Goal: Navigation & Orientation: Find specific page/section

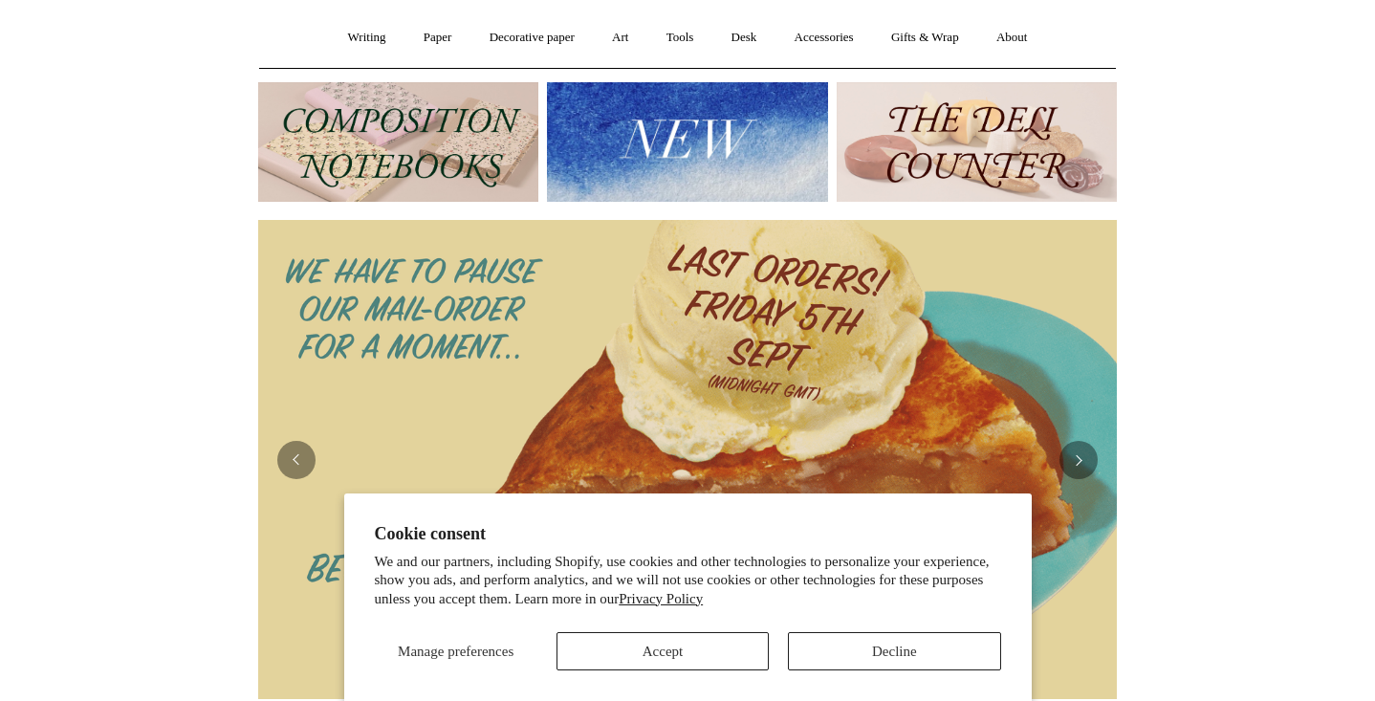
scroll to position [166, 0]
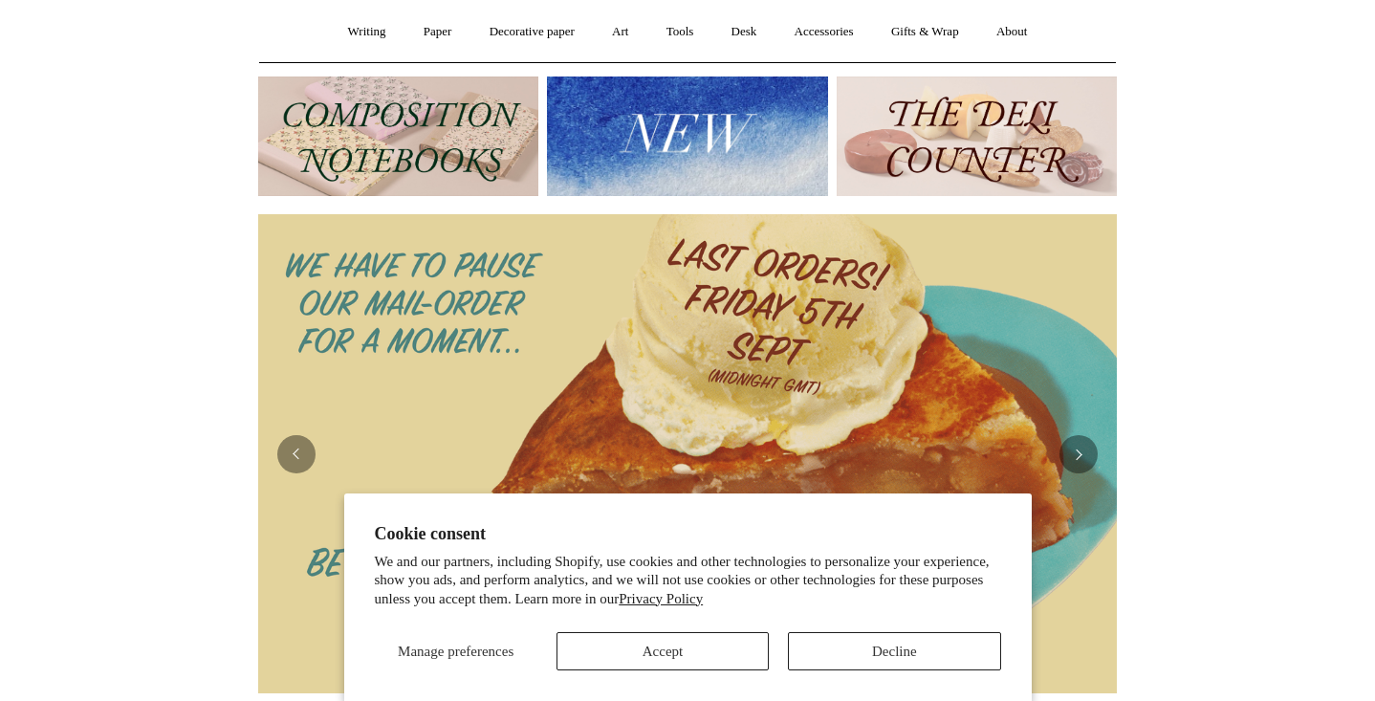
click at [858, 644] on button "Decline" at bounding box center [894, 651] width 212 height 38
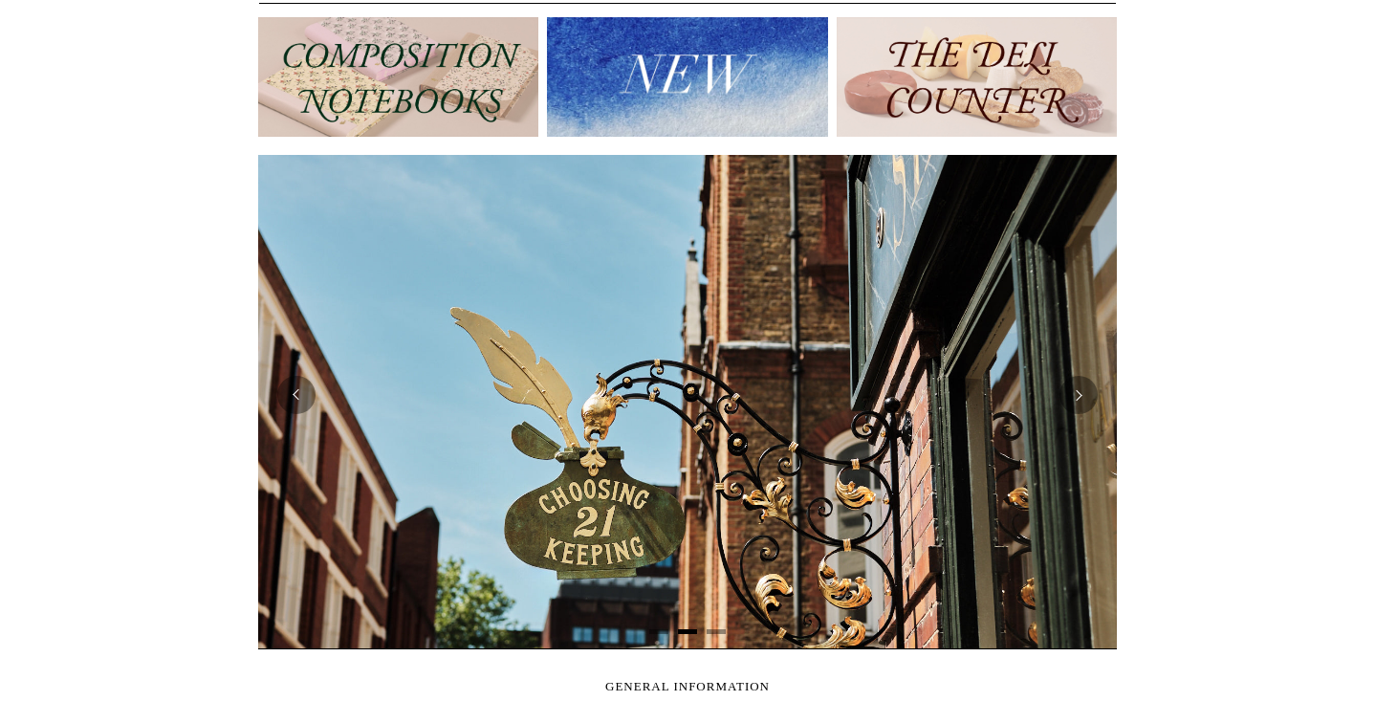
scroll to position [0, 859]
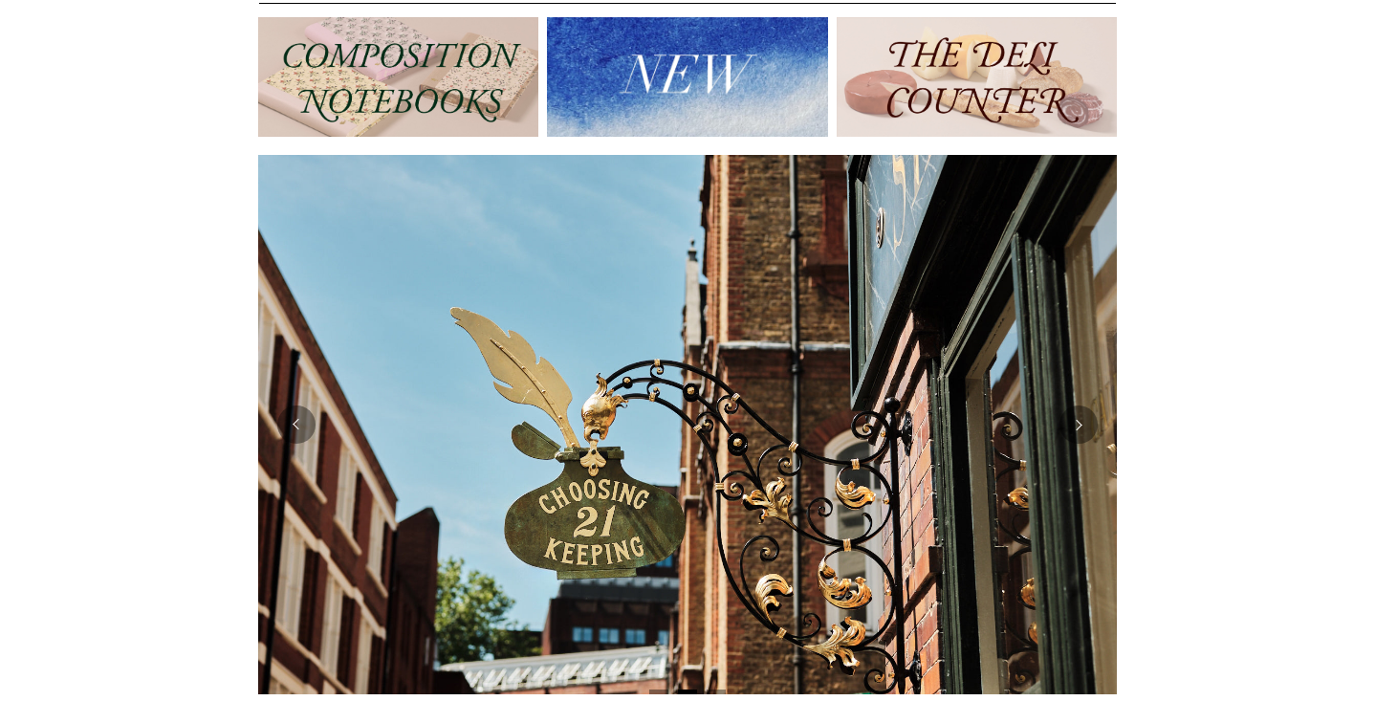
click at [751, 99] on img at bounding box center [687, 77] width 280 height 120
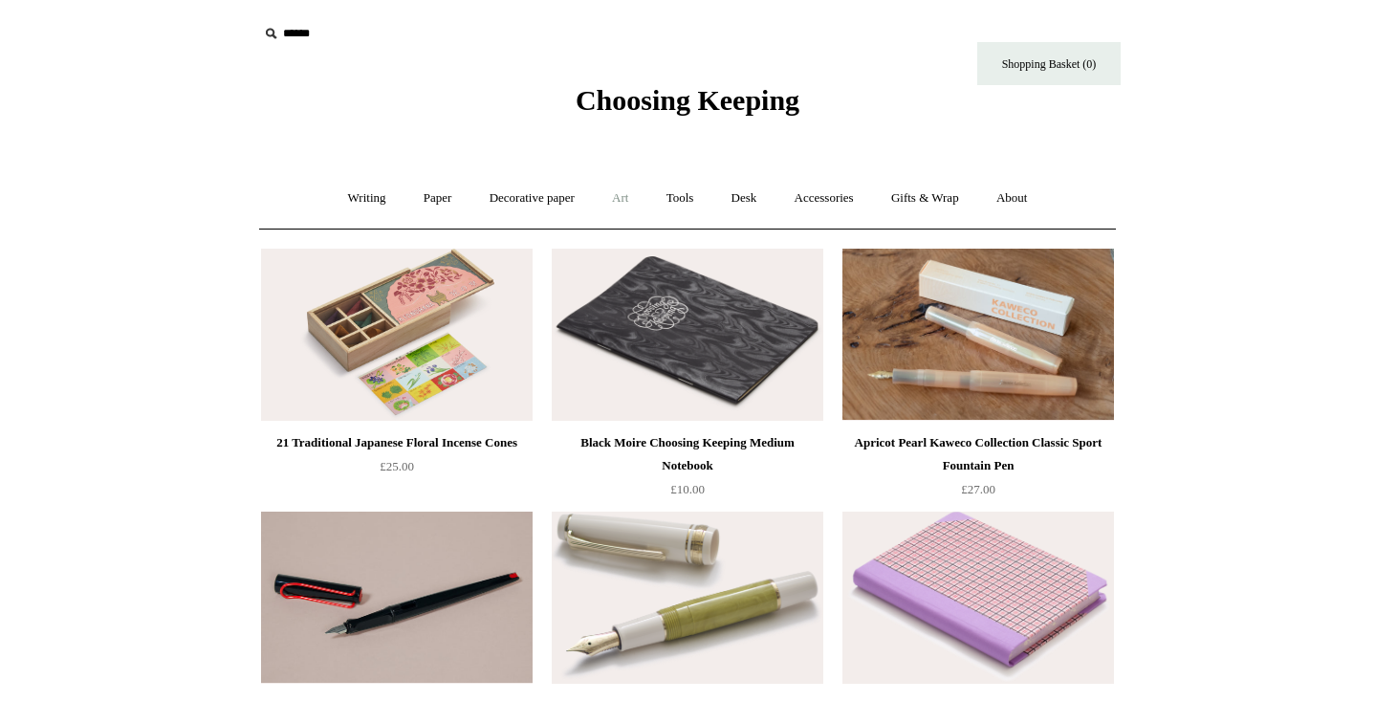
click at [619, 202] on link "Art +" at bounding box center [620, 198] width 51 height 51
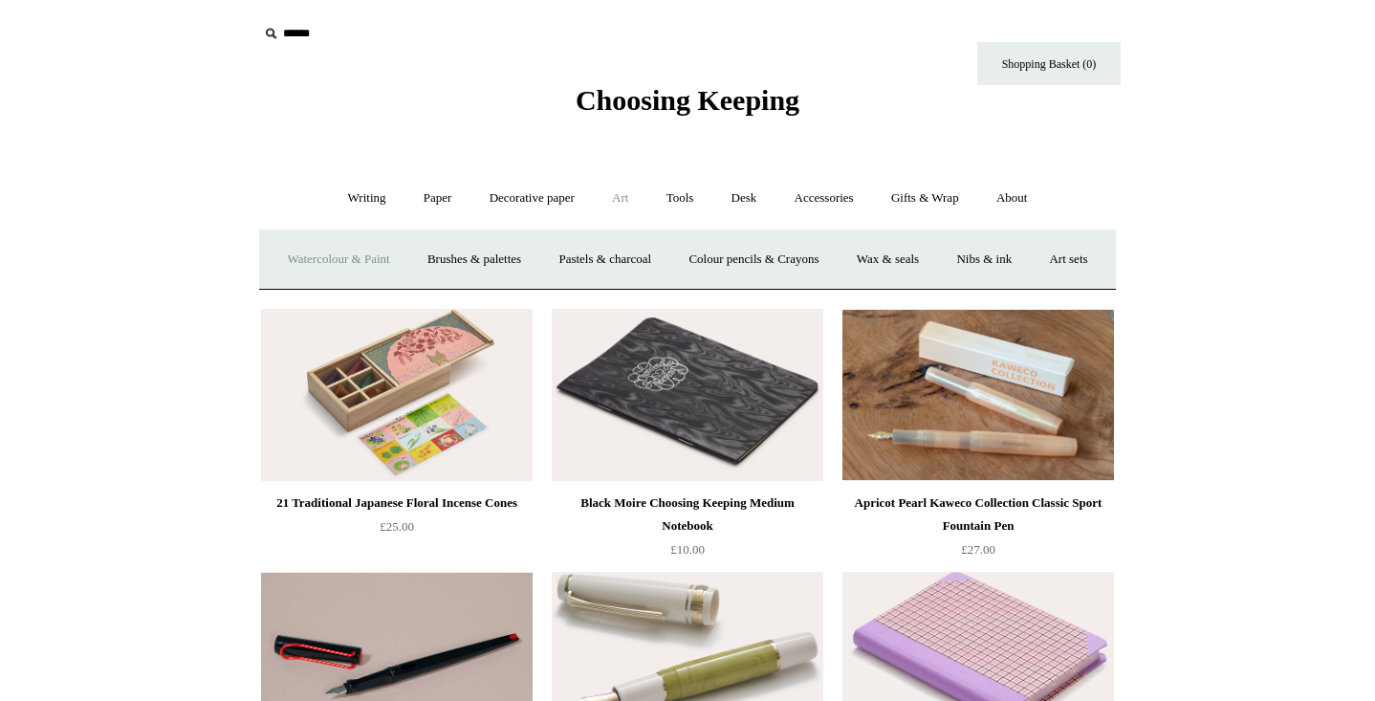
click at [379, 256] on link "Watercolour & Paint" at bounding box center [338, 259] width 137 height 51
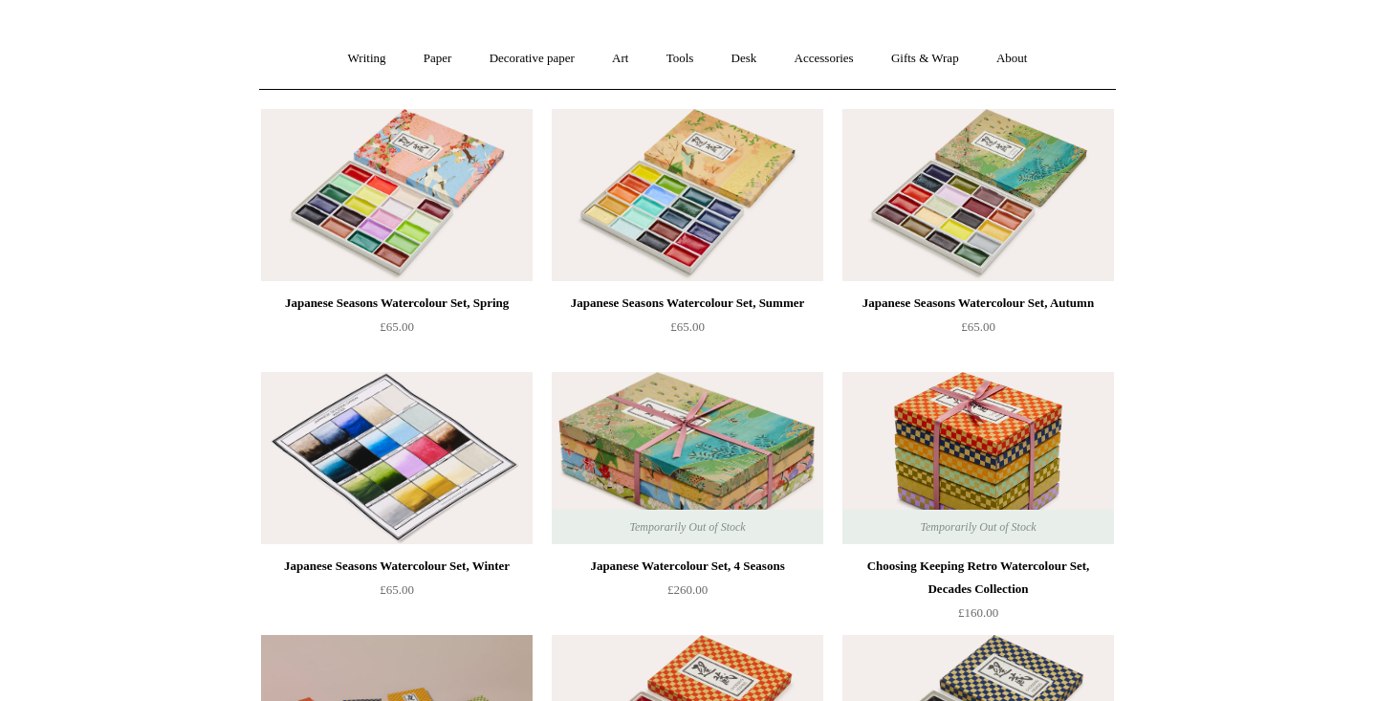
scroll to position [134, 0]
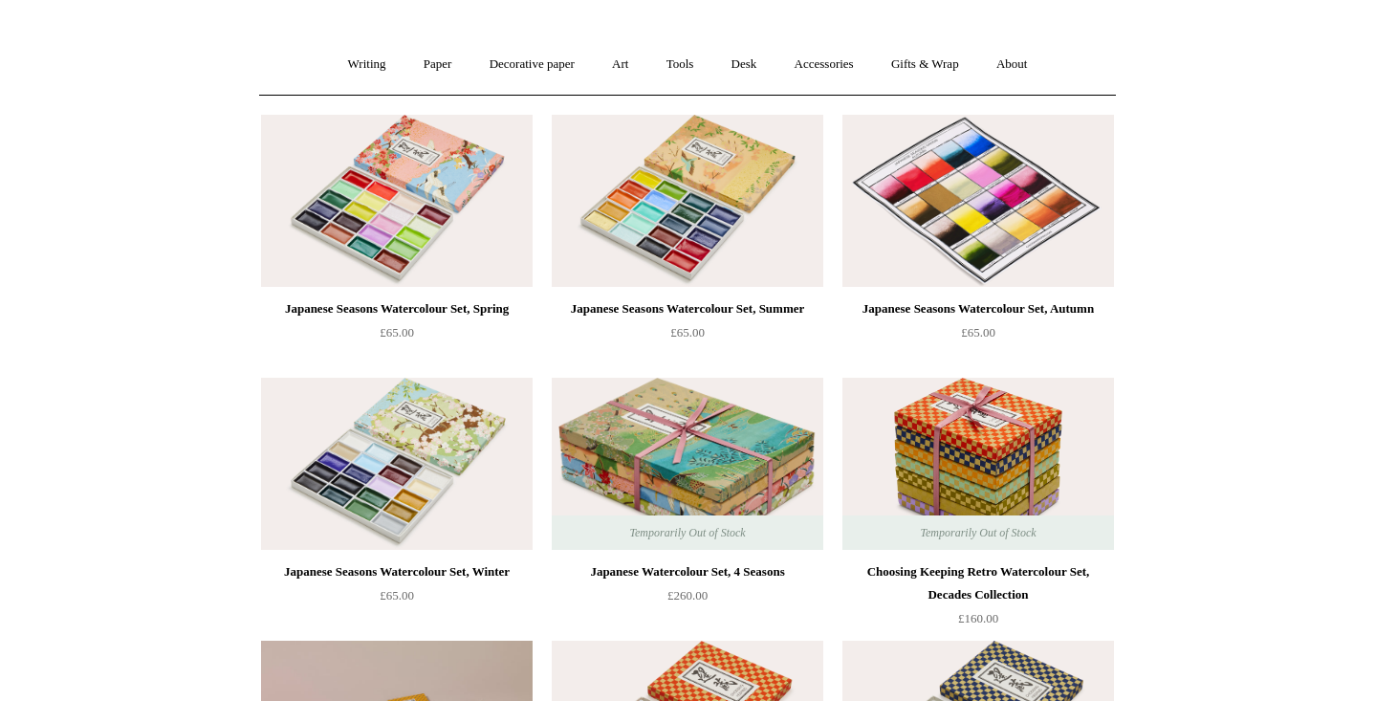
click at [967, 208] on img at bounding box center [978, 201] width 272 height 172
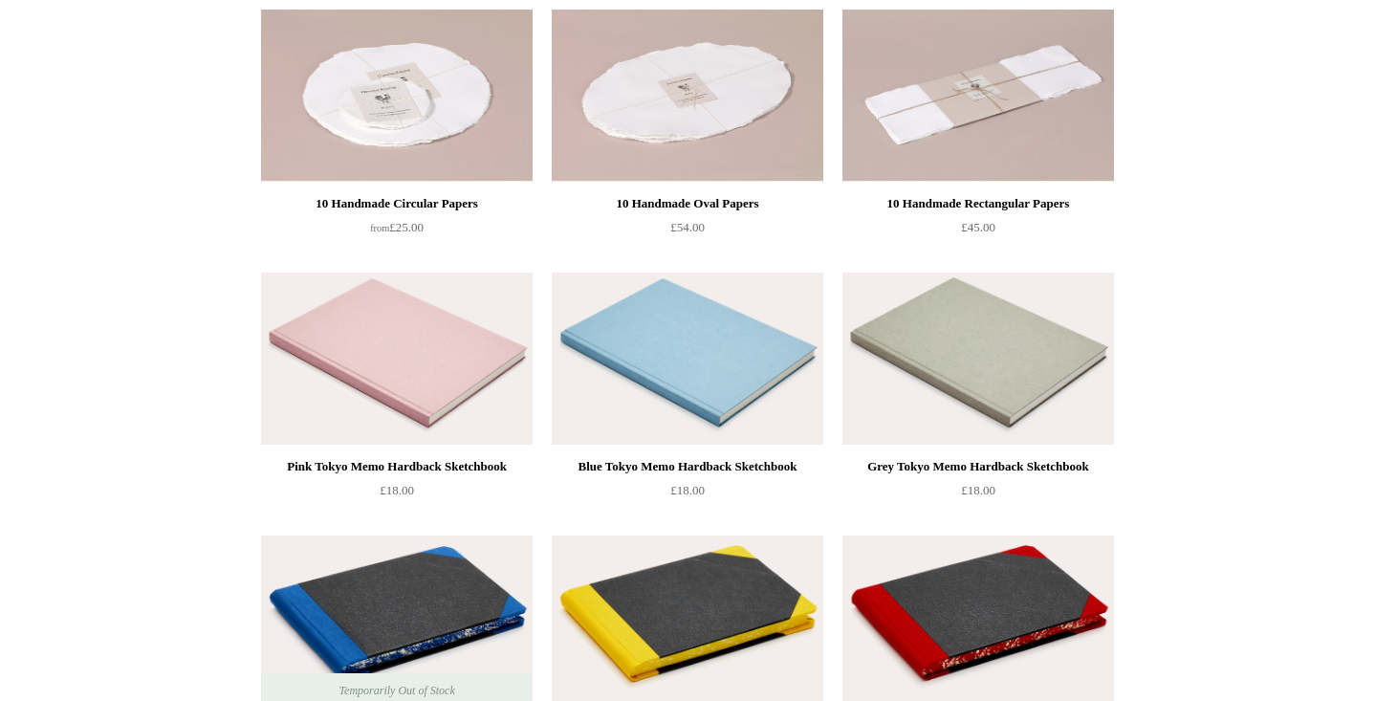
scroll to position [765, 0]
click at [741, 377] on img at bounding box center [688, 359] width 272 height 172
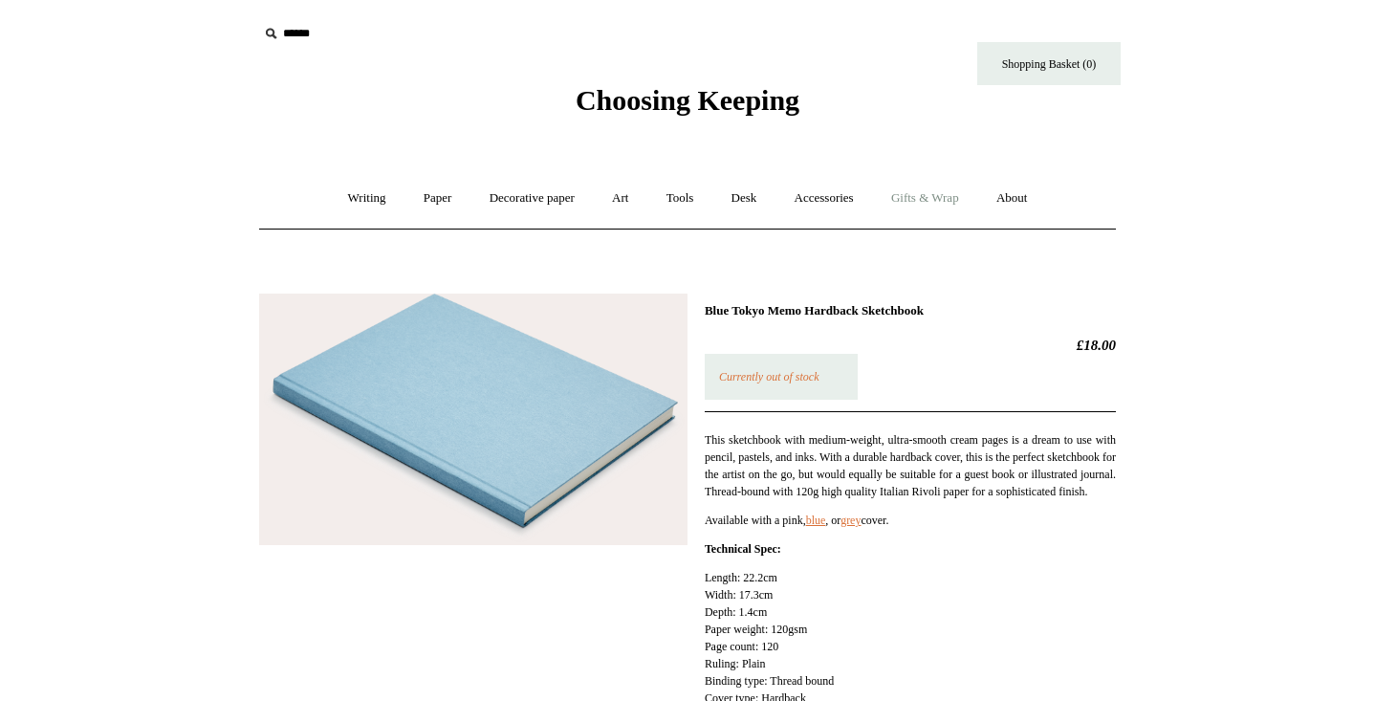
click at [907, 202] on link "Gifts & Wrap +" at bounding box center [925, 198] width 102 height 51
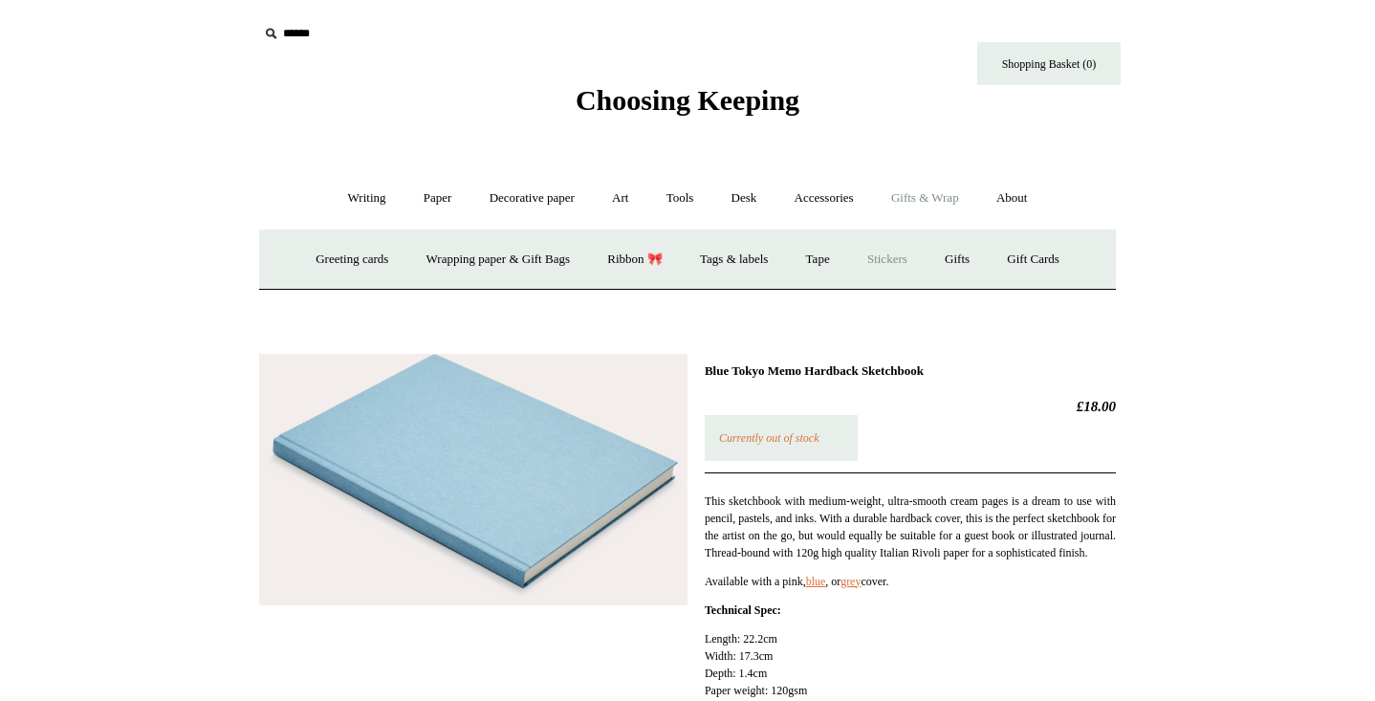
click at [900, 259] on link "Stickers" at bounding box center [887, 259] width 75 height 51
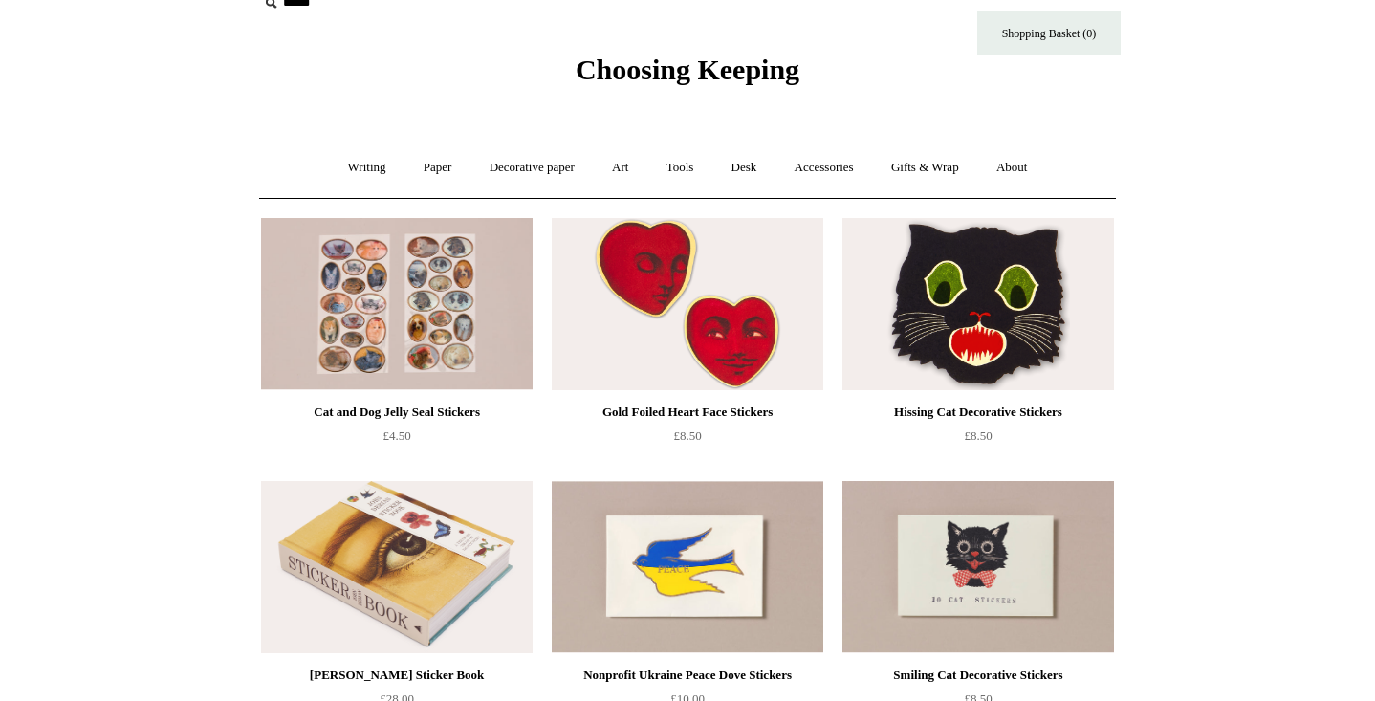
scroll to position [31, 0]
